Goal: Task Accomplishment & Management: Use online tool/utility

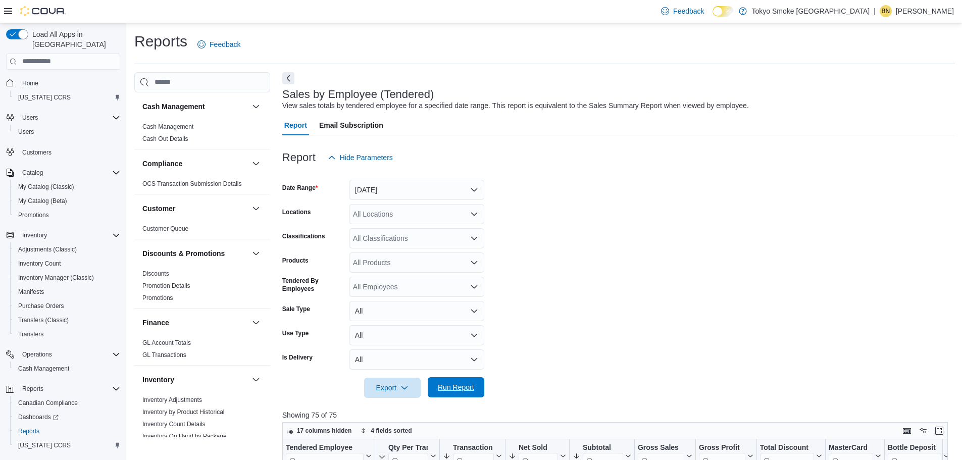
scroll to position [552, 0]
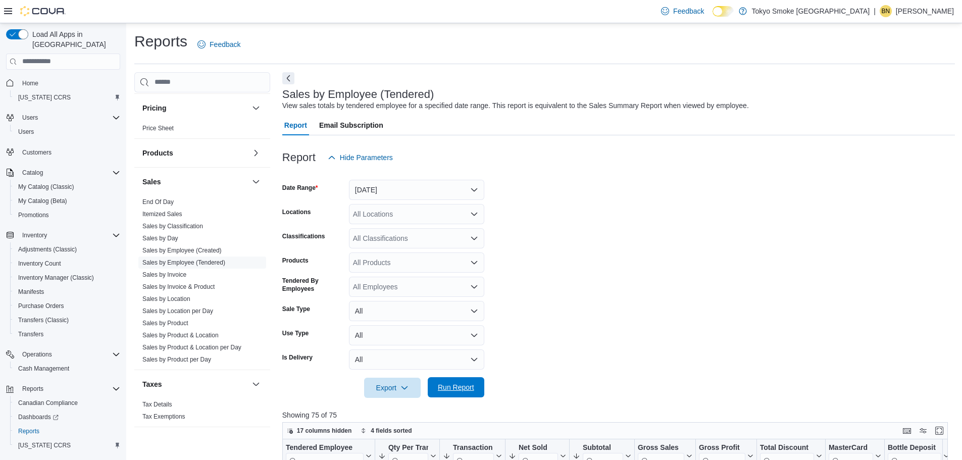
click at [466, 386] on span "Run Report" at bounding box center [456, 387] width 36 height 10
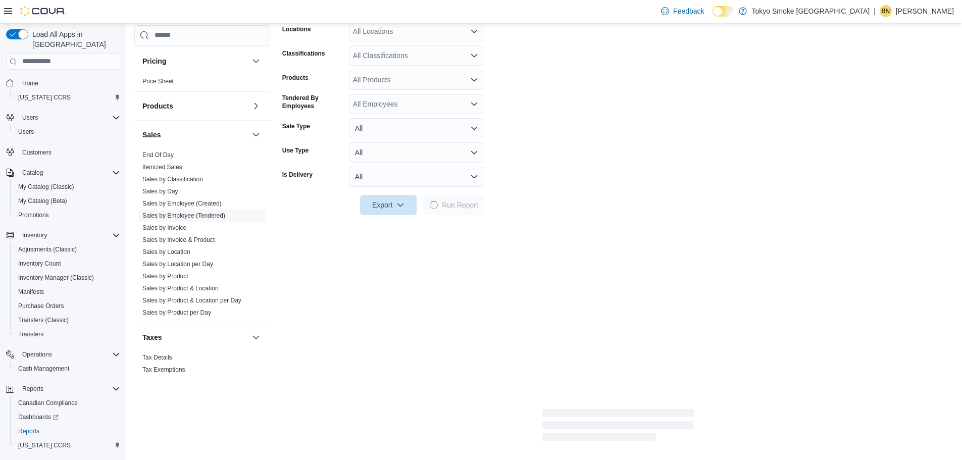
scroll to position [202, 0]
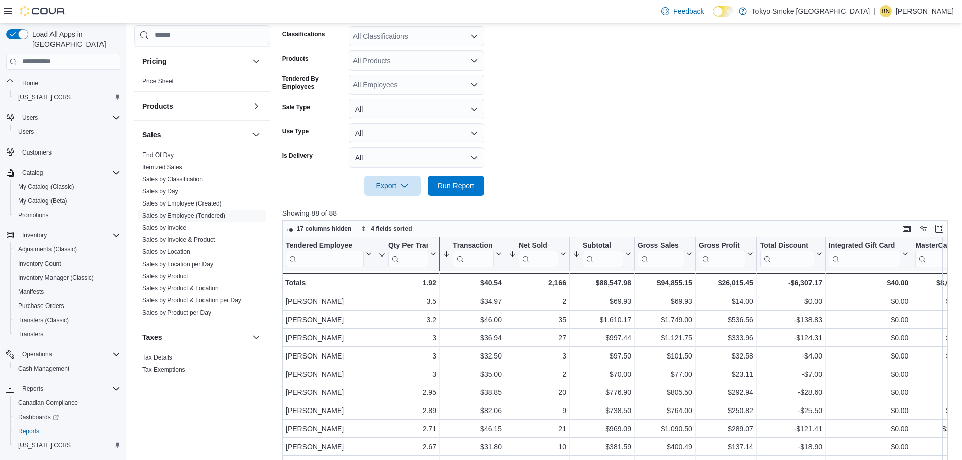
click at [441, 253] on div at bounding box center [439, 253] width 8 height 33
click at [432, 254] on icon at bounding box center [433, 254] width 5 height 3
click at [422, 304] on span "Sort High-Low" at bounding box center [414, 305] width 38 height 8
click at [433, 257] on icon at bounding box center [432, 254] width 8 height 6
click at [428, 305] on span "Sort High-Low" at bounding box center [414, 305] width 38 height 8
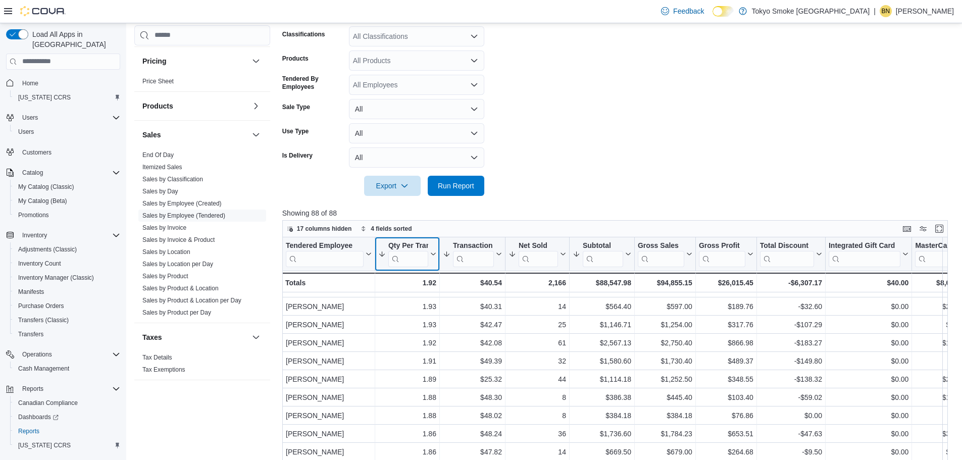
scroll to position [338, 0]
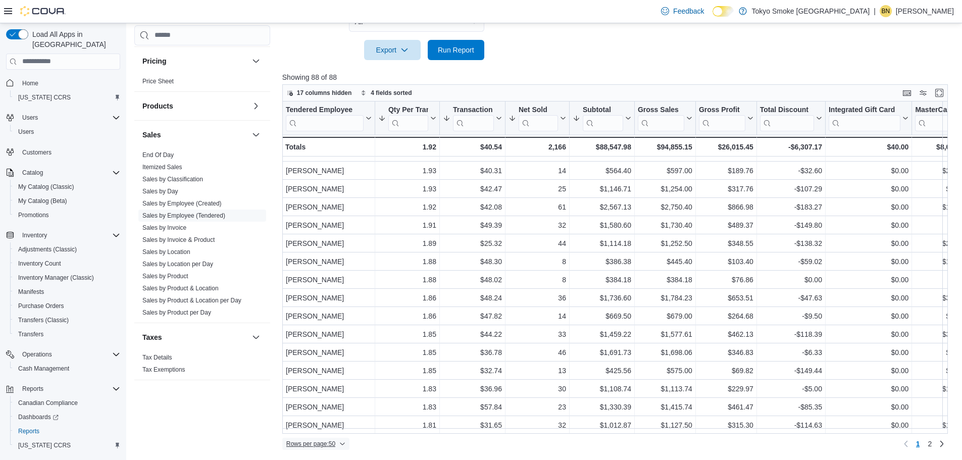
click at [340, 442] on span "Rows per page : 50" at bounding box center [315, 444] width 59 height 12
click at [313, 427] on span "100 rows" at bounding box center [329, 424] width 32 height 8
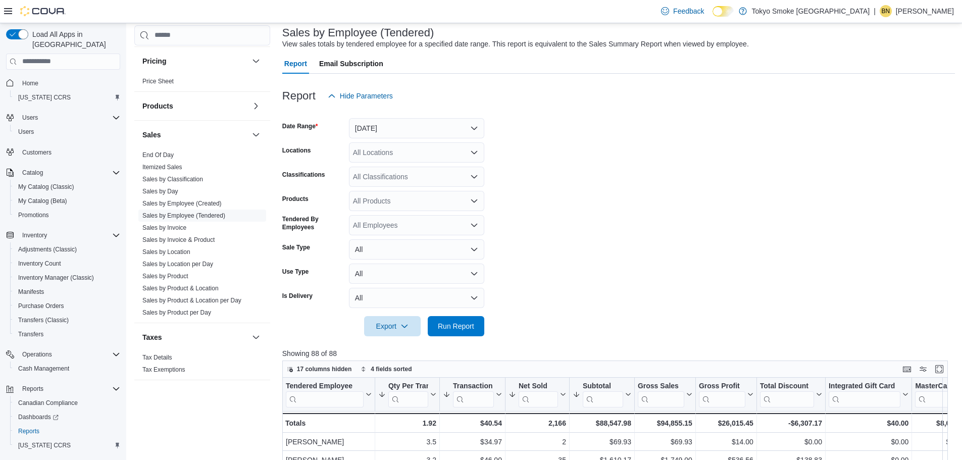
scroll to position [0, 0]
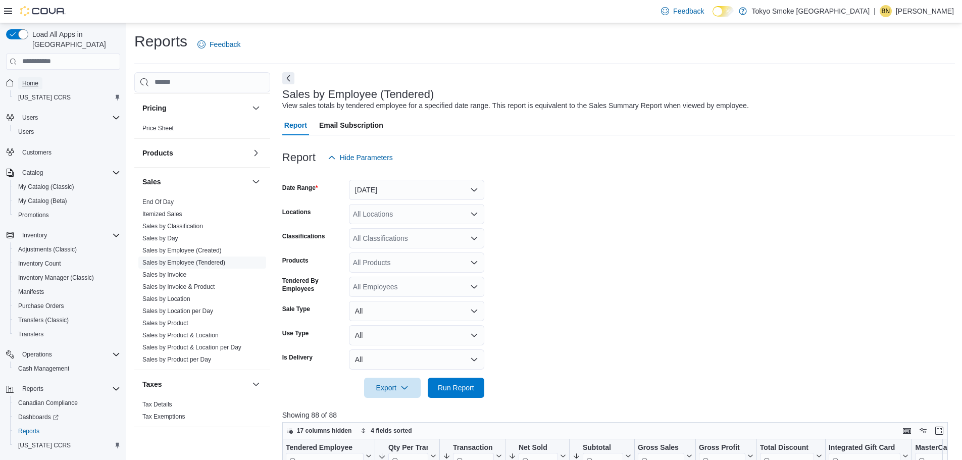
click at [29, 79] on span "Home" at bounding box center [30, 83] width 16 height 8
